Goal: Find specific page/section: Find specific page/section

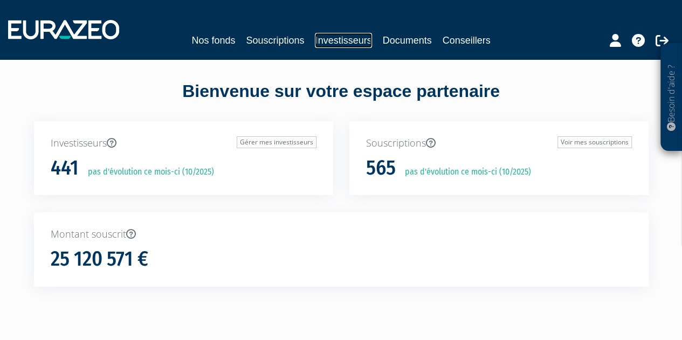
click at [345, 41] on link "Investisseurs" at bounding box center [343, 40] width 57 height 15
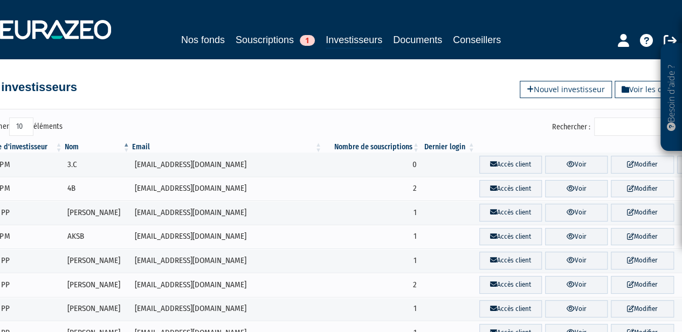
click at [623, 122] on input "Rechercher :" at bounding box center [645, 126] width 102 height 18
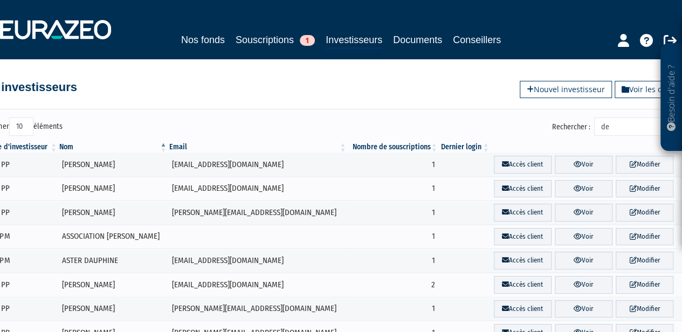
type input "d"
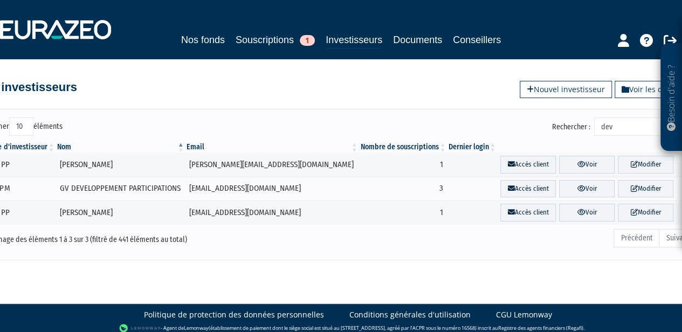
type input "dev"
click at [283, 41] on link "Souscriptions 1" at bounding box center [274, 39] width 79 height 15
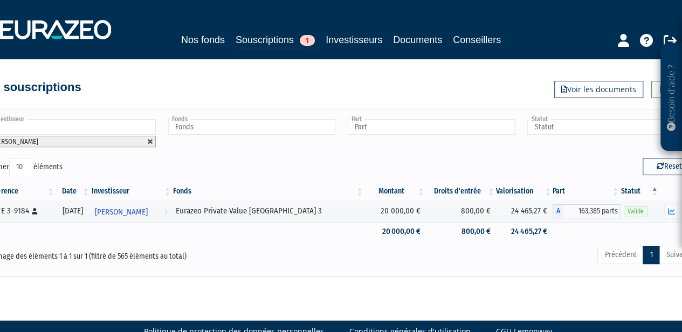
click at [150, 141] on link at bounding box center [150, 141] width 6 height 6
type input "Investisseur"
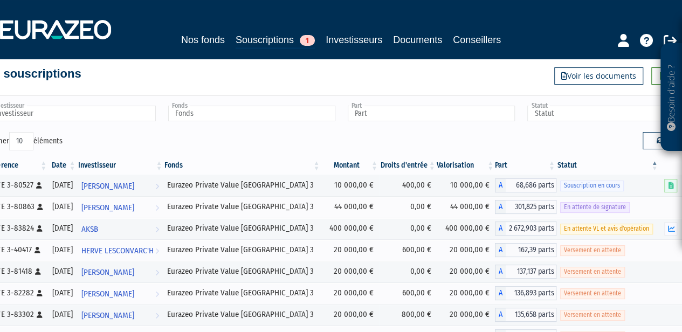
scroll to position [14, 0]
click at [14, 112] on input "text" at bounding box center [72, 113] width 167 height 16
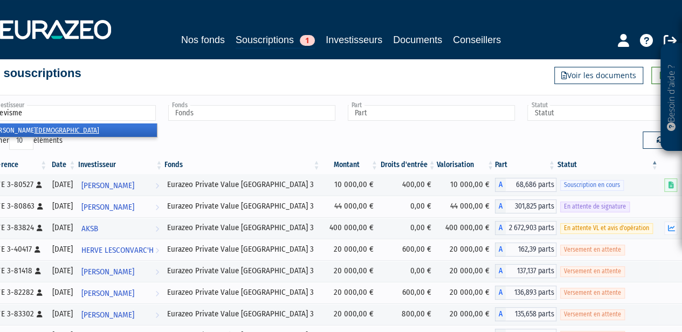
type input "devisme"
click at [36, 130] on em "DEVISME" at bounding box center [67, 130] width 63 height 8
